Goal: Task Accomplishment & Management: Manage account settings

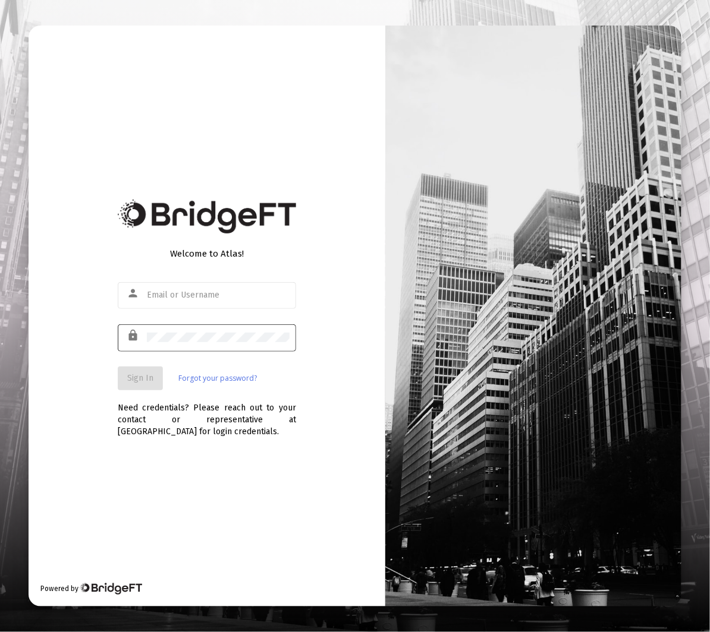
type input "[EMAIL_ADDRESS][DOMAIN_NAME]"
click at [146, 389] on button "Sign In" at bounding box center [140, 379] width 45 height 24
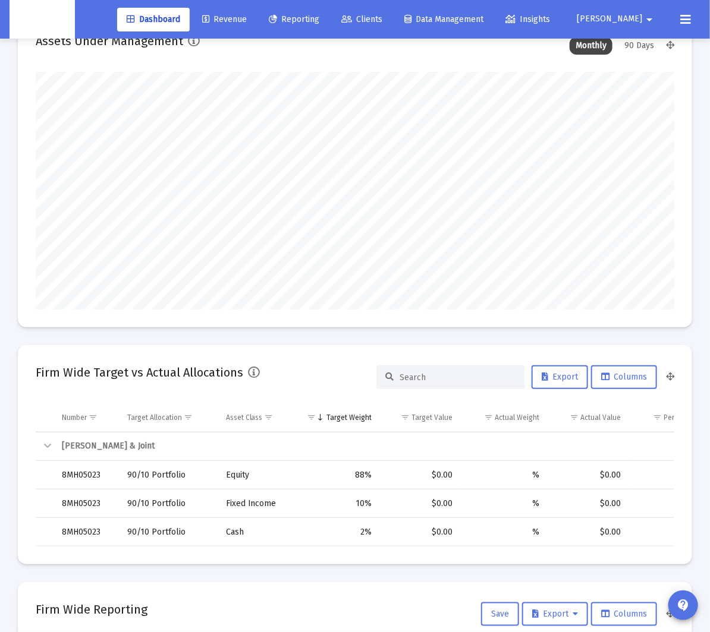
scroll to position [43, 0]
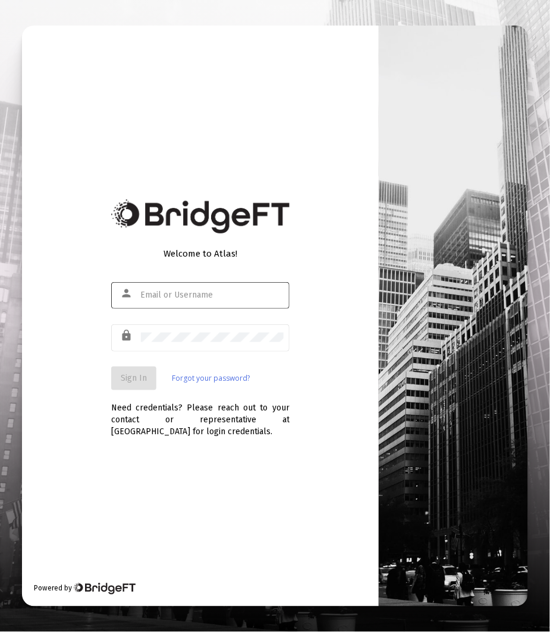
click at [200, 295] on input "text" at bounding box center [212, 296] width 143 height 10
type input "[EMAIL_ADDRESS][DOMAIN_NAME]"
click at [140, 383] on button "Sign In" at bounding box center [133, 379] width 45 height 24
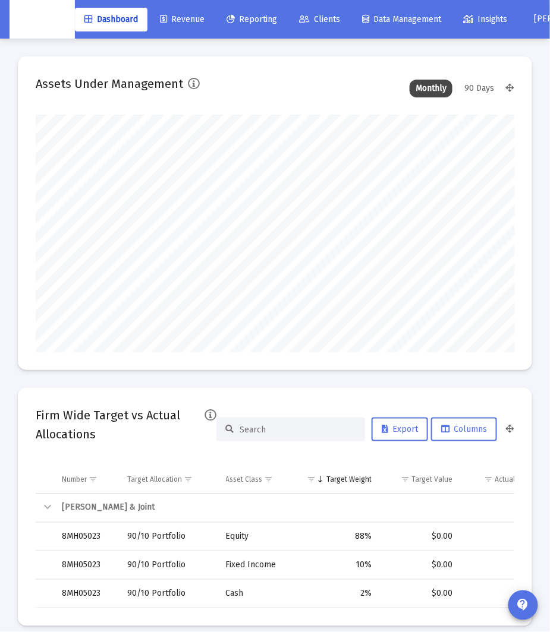
scroll to position [238, 479]
type input "2025-09-30"
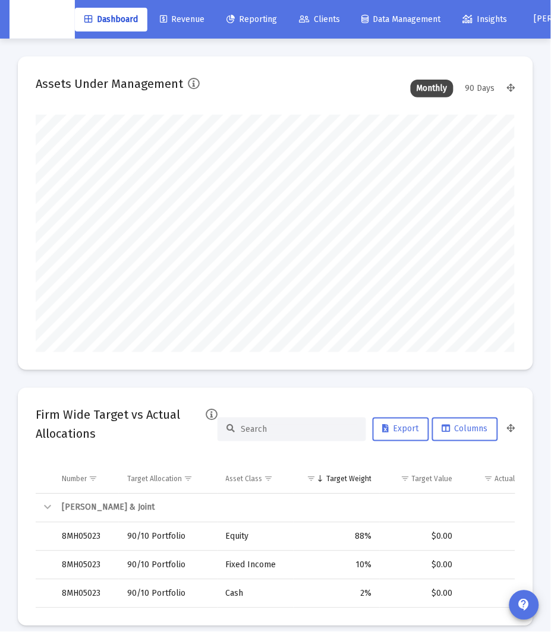
scroll to position [0, 0]
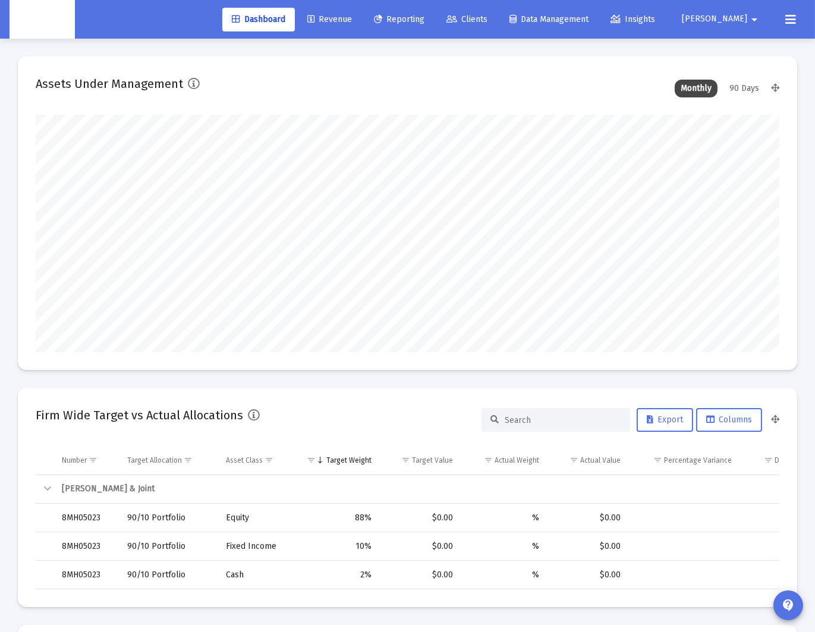
click at [549, 21] on button at bounding box center [791, 20] width 24 height 24
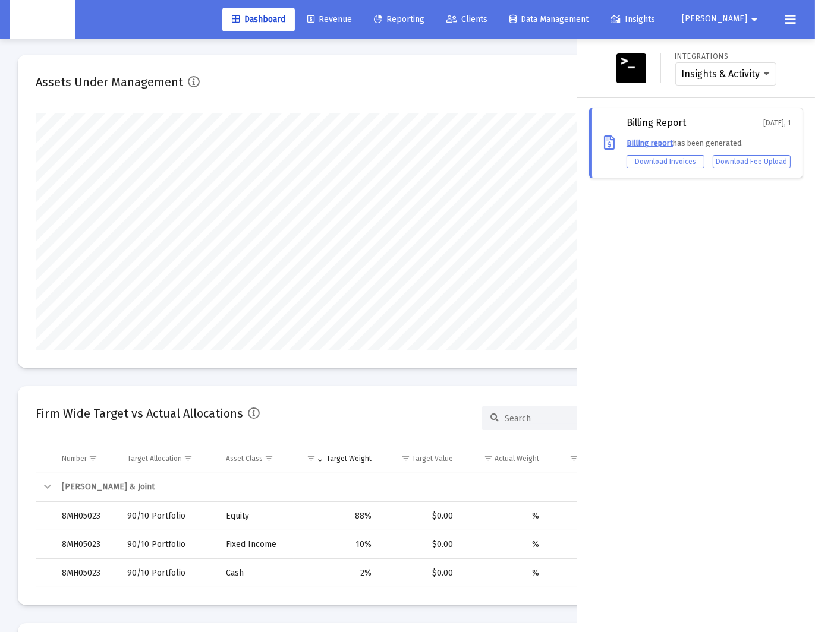
click at [549, 15] on button at bounding box center [791, 20] width 24 height 24
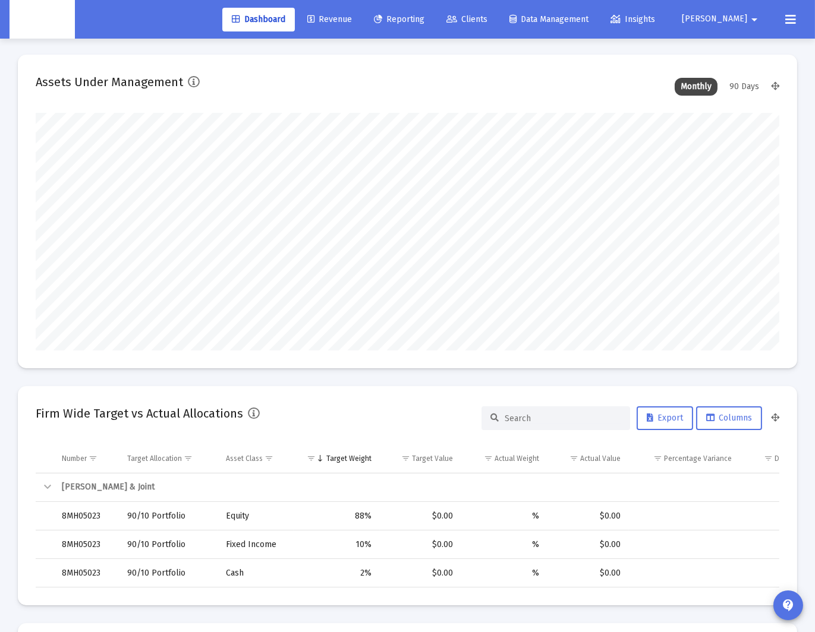
click at [549, 20] on mat-icon "arrow_drop_down" at bounding box center [754, 20] width 14 height 24
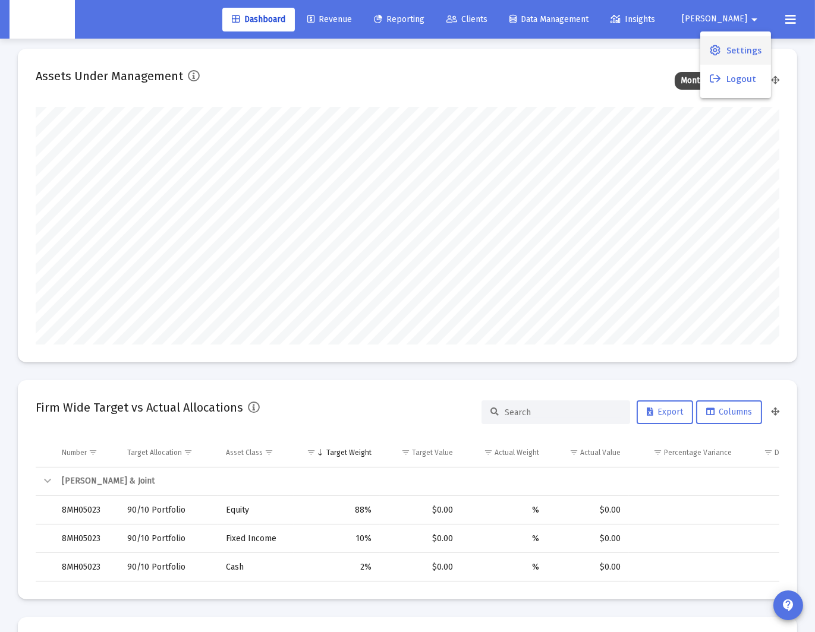
click at [549, 41] on span "Settings" at bounding box center [743, 50] width 35 height 29
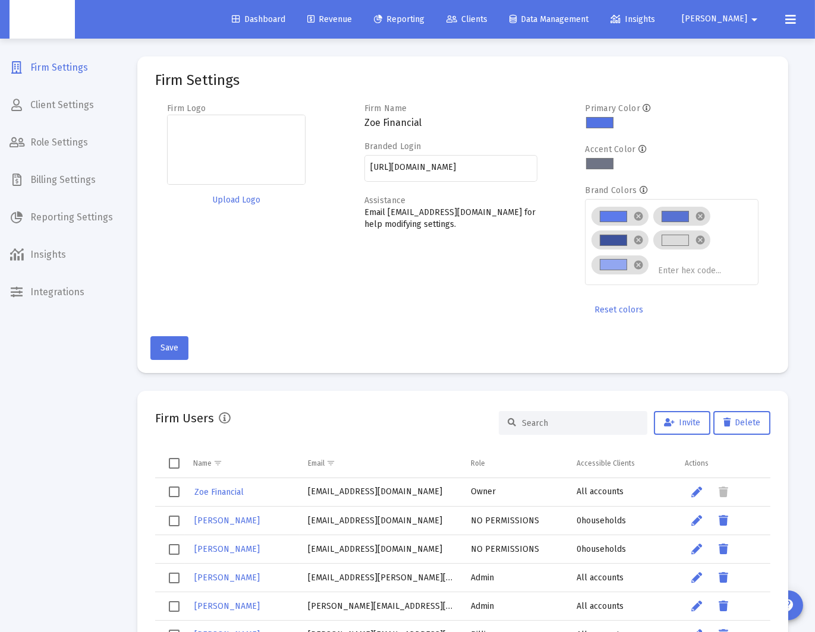
click at [88, 175] on span "Billing Settings" at bounding box center [61, 180] width 122 height 29
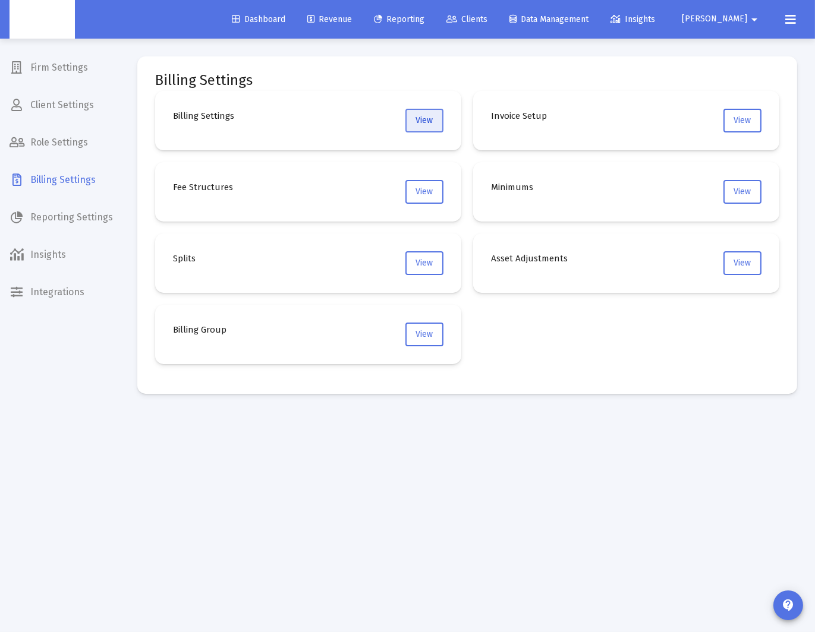
click at [437, 124] on button "View" at bounding box center [424, 121] width 38 height 24
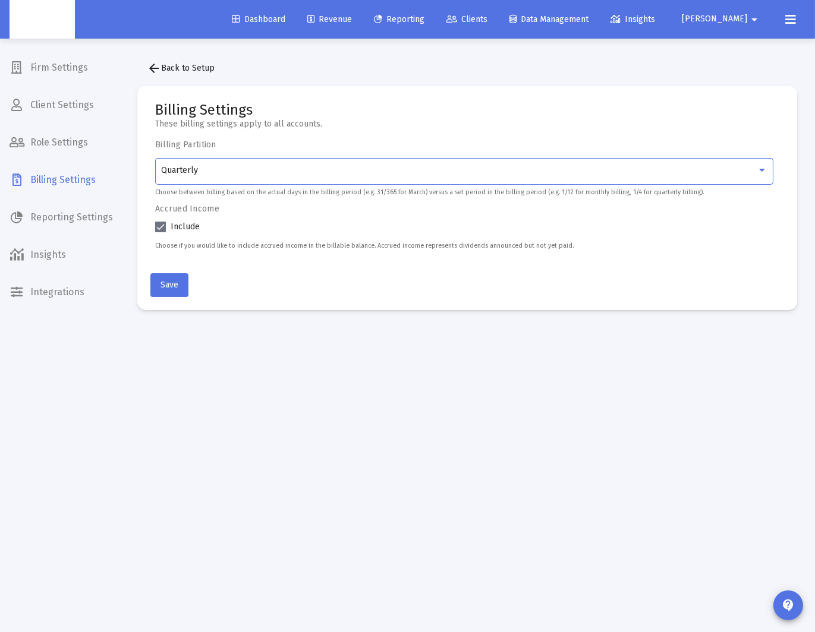
click at [331, 168] on div "Quarterly" at bounding box center [459, 171] width 595 height 10
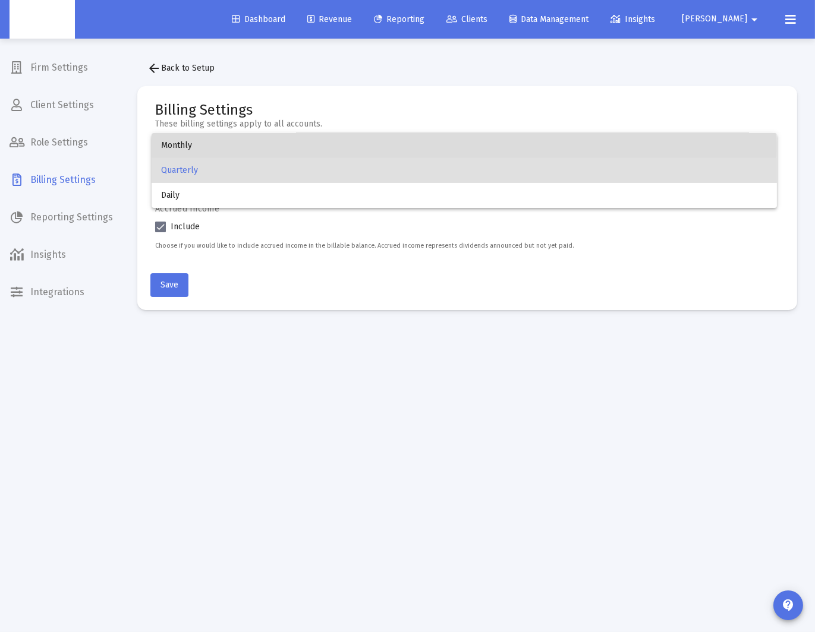
click at [310, 149] on span "Monthly" at bounding box center [464, 145] width 606 height 25
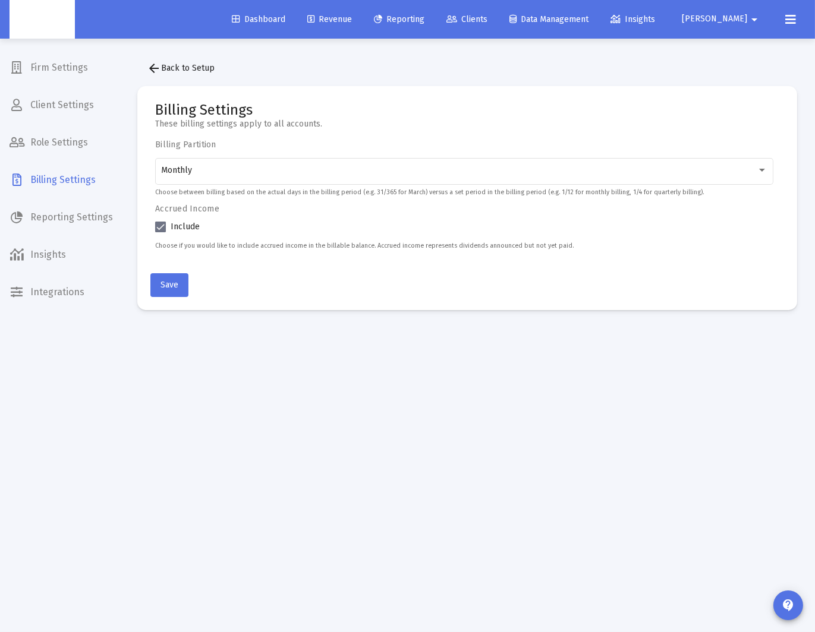
click at [301, 288] on mat-card-actions "Save" at bounding box center [467, 283] width 634 height 29
click at [268, 287] on mat-card-actions "Save" at bounding box center [467, 283] width 634 height 29
click at [170, 286] on span "Save" at bounding box center [169, 285] width 18 height 10
click at [389, 30] on div "Dashboard Revenue Reporting Clients Data Management Insights" at bounding box center [444, 20] width 445 height 24
click at [347, 18] on span "Revenue" at bounding box center [329, 19] width 45 height 10
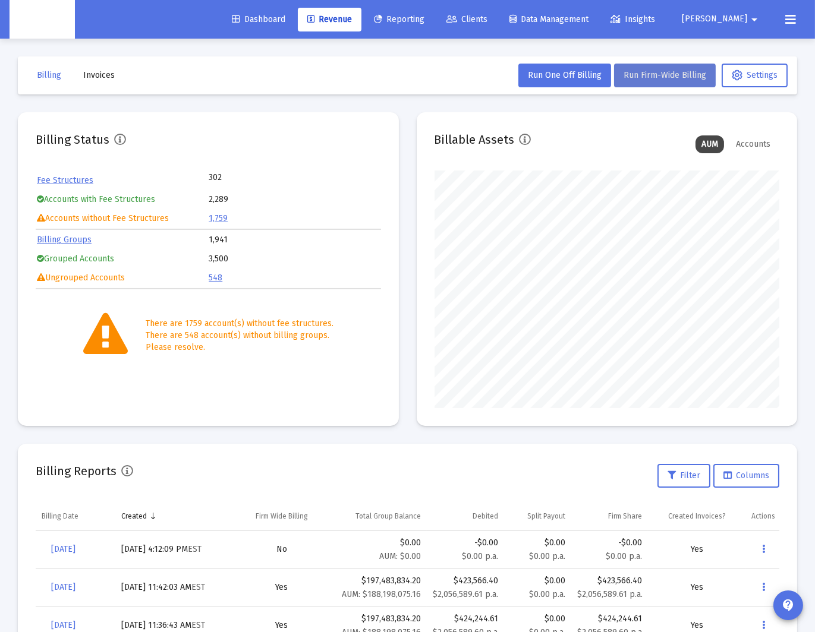
click at [549, 72] on span "Run Firm-Wide Billing" at bounding box center [665, 75] width 83 height 10
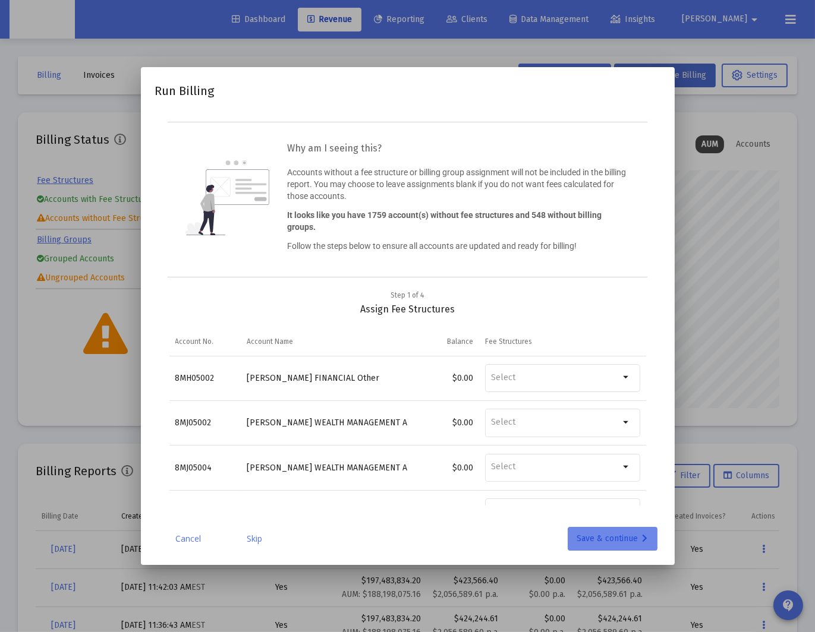
click at [549, 534] on div "Save & continue" at bounding box center [612, 539] width 71 height 24
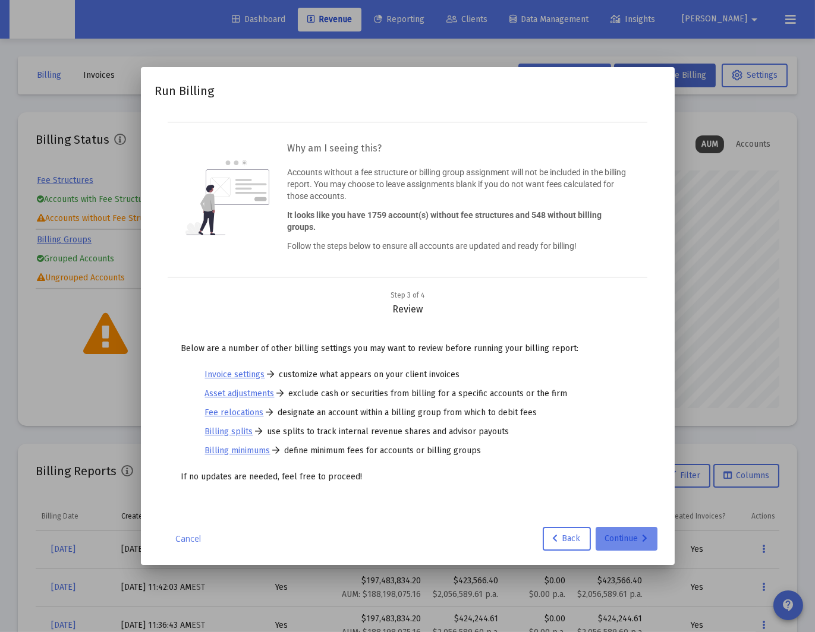
click at [549, 537] on div "Continue" at bounding box center [626, 539] width 43 height 24
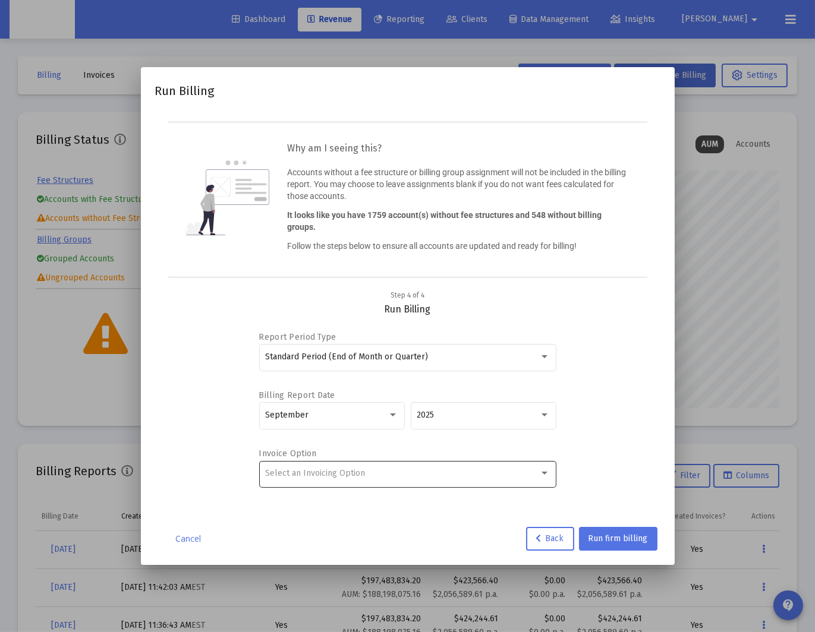
click at [375, 474] on div "Select an Invoicing Option" at bounding box center [402, 474] width 274 height 10
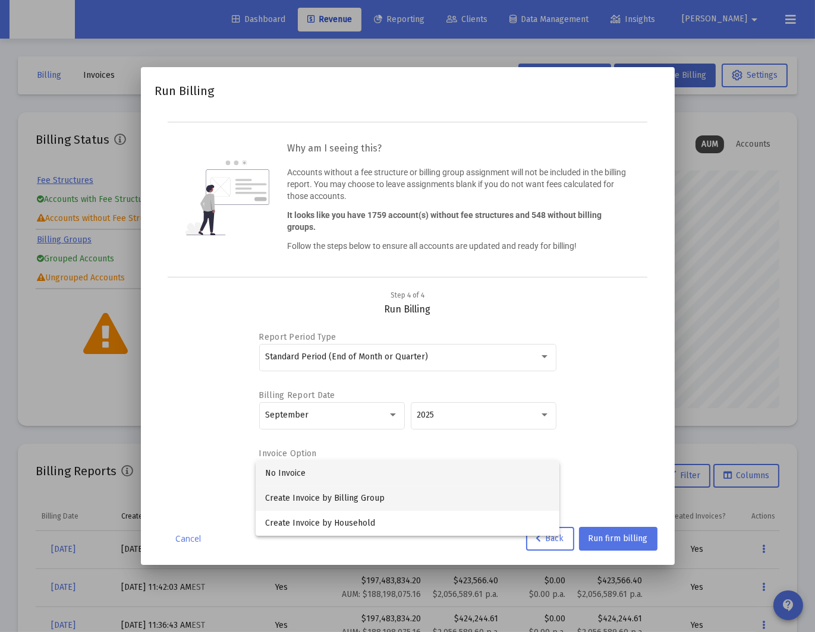
click at [386, 498] on span "Create Invoice by Billing Group" at bounding box center [407, 498] width 285 height 25
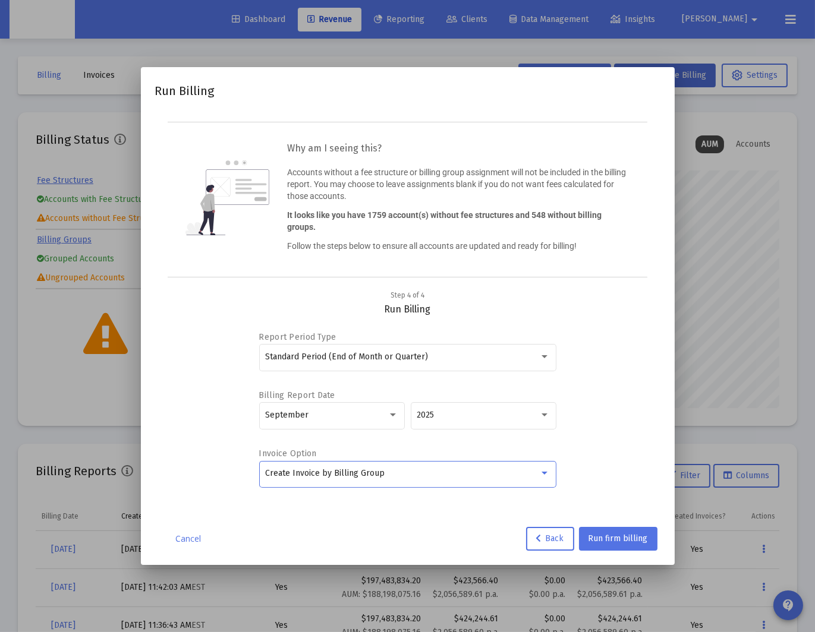
click at [549, 499] on div "Report Period Type Standard Period (End of Month or Quarter) Billing Report Dat…" at bounding box center [407, 411] width 477 height 190
click at [549, 539] on span "Run firm billing" at bounding box center [617, 539] width 59 height 10
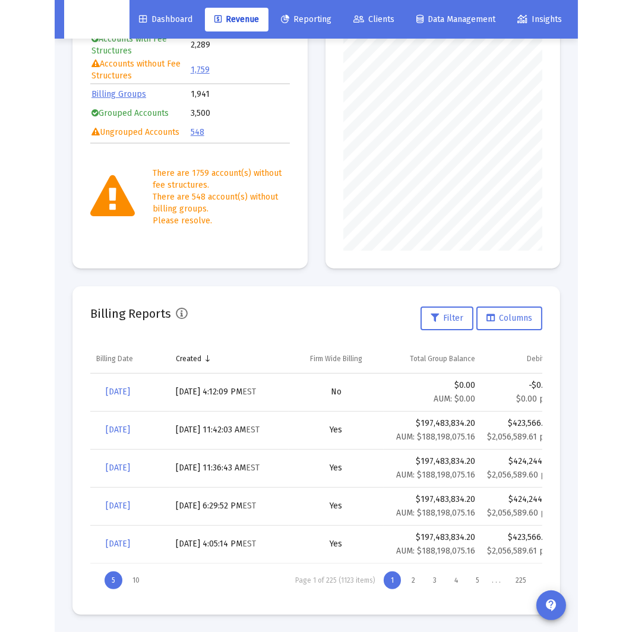
scroll to position [238, 253]
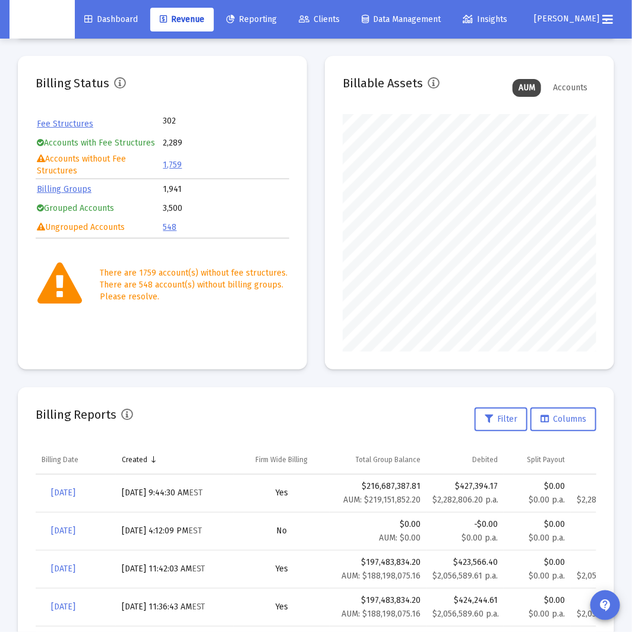
scroll to position [60, 0]
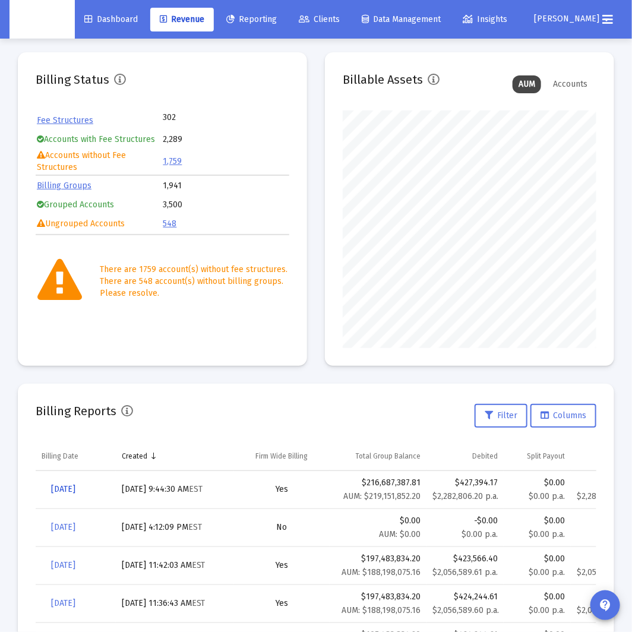
click at [75, 493] on span "Sep 30, 2025" at bounding box center [63, 489] width 24 height 10
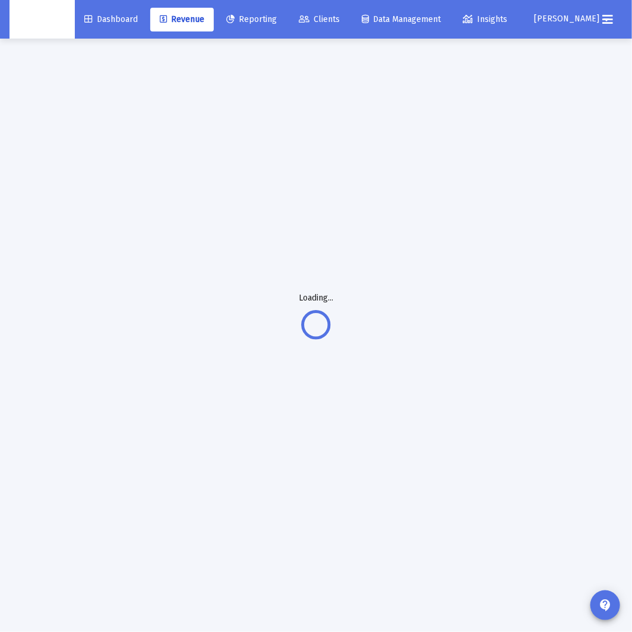
scroll to position [39, 0]
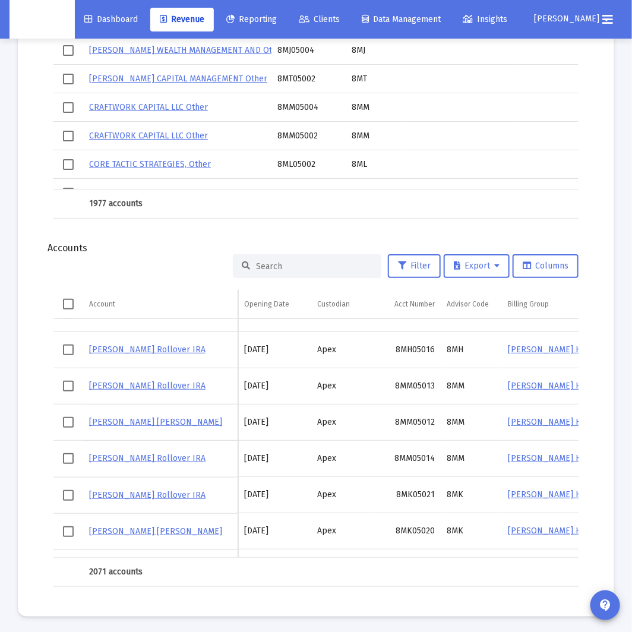
scroll to position [176, 0]
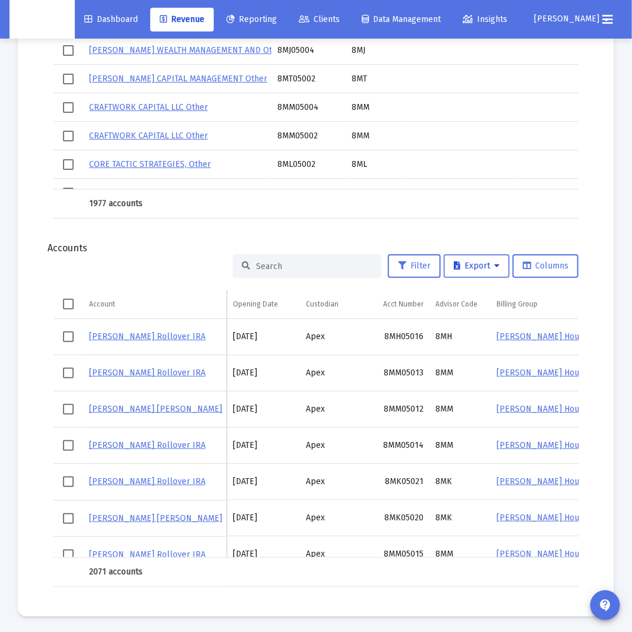
click at [490, 265] on span "Export" at bounding box center [477, 266] width 46 height 10
click at [347, 306] on div at bounding box center [316, 316] width 632 height 632
click at [338, 304] on div "Custodian" at bounding box center [322, 305] width 33 height 10
click at [313, 301] on div "Custodian" at bounding box center [322, 305] width 33 height 10
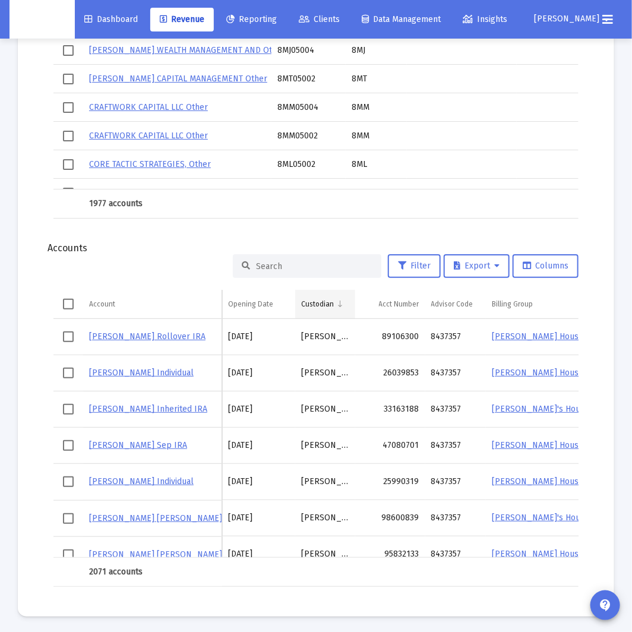
click at [329, 300] on div "Custodian" at bounding box center [317, 305] width 33 height 10
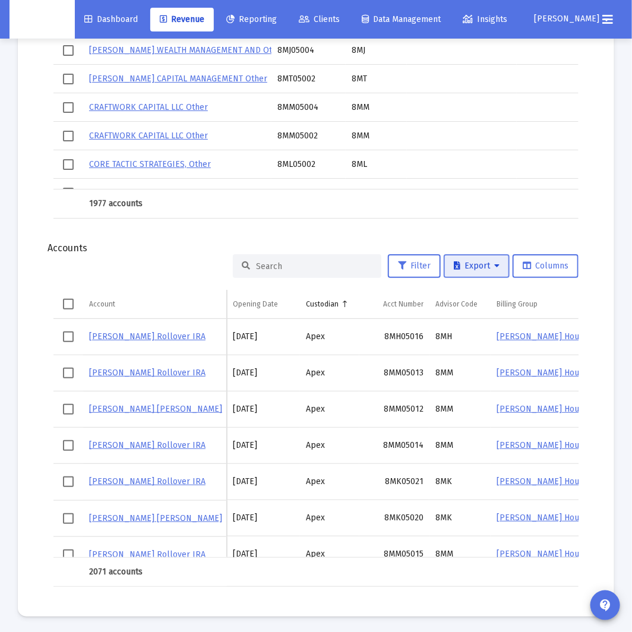
click at [489, 266] on span "Export" at bounding box center [477, 266] width 46 height 10
click at [486, 288] on button "Export All Rows" at bounding box center [482, 294] width 81 height 29
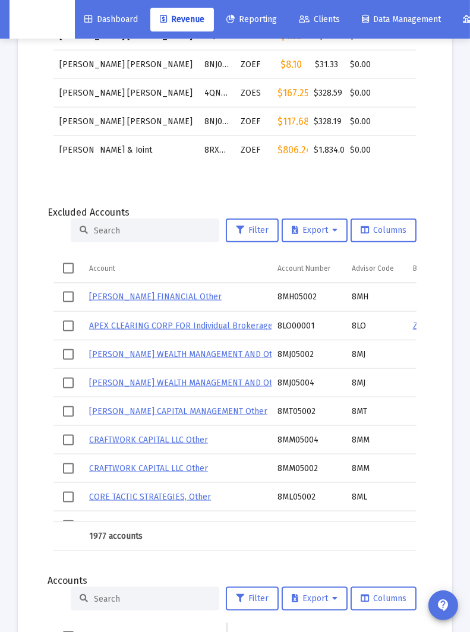
scroll to position [181, 0]
